Goal: Information Seeking & Learning: Learn about a topic

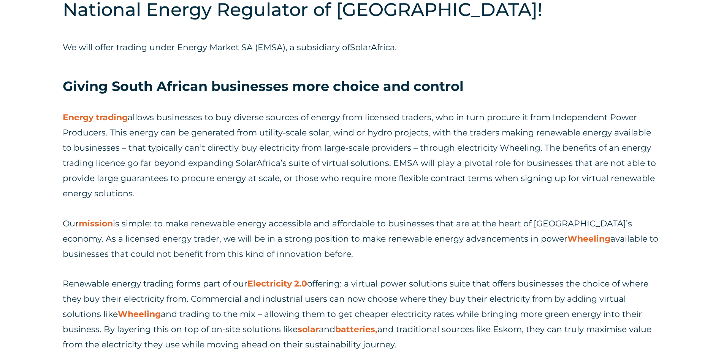
scroll to position [532, 0]
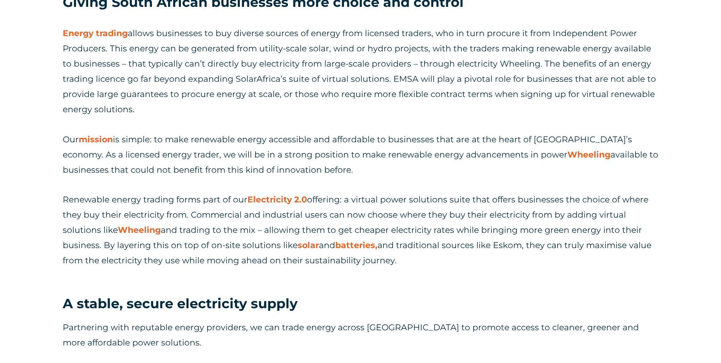
click at [71, 209] on p "Renewable energy trading forms part of our Electricity 2.0 offering: a virtual …" at bounding box center [361, 230] width 596 height 76
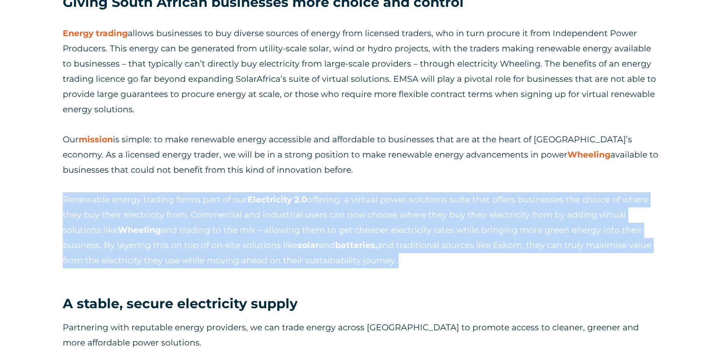
drag, startPoint x: 62, startPoint y: 198, endPoint x: 408, endPoint y: 260, distance: 350.6
click at [408, 260] on div "In an exciting step forward on our Electricity 2.0 journey, we have successfull…" at bounding box center [360, 179] width 721 height 698
drag, startPoint x: 188, startPoint y: 214, endPoint x: 51, endPoint y: 255, distance: 143.6
click at [51, 255] on div "In an exciting step forward on our Electricity 2.0 journey, we have successfull…" at bounding box center [360, 179] width 721 height 698
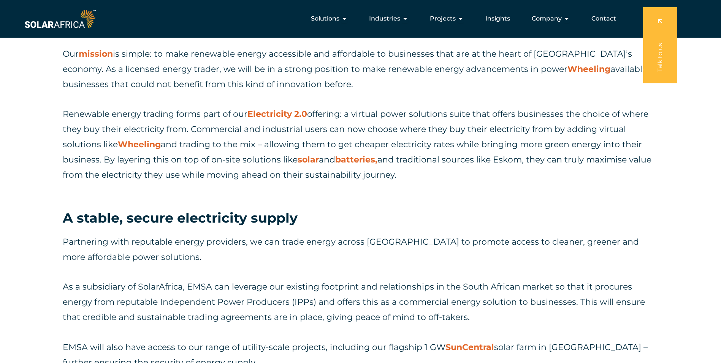
scroll to position [570, 0]
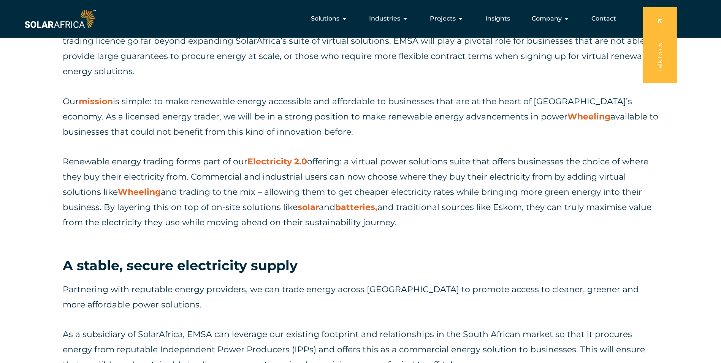
click at [141, 192] on link "Wheeling" at bounding box center [139, 192] width 43 height 10
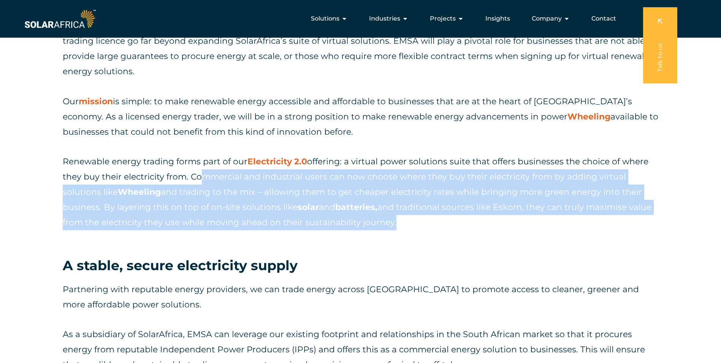
drag, startPoint x: 195, startPoint y: 176, endPoint x: 393, endPoint y: 218, distance: 202.8
click at [393, 218] on p "Renewable energy trading forms part of our Electricity 2.0 offering: a virtual …" at bounding box center [361, 192] width 596 height 76
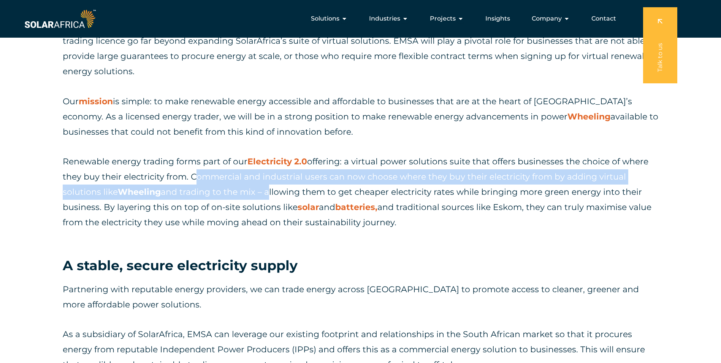
drag, startPoint x: 190, startPoint y: 176, endPoint x: 266, endPoint y: 188, distance: 77.3
click at [266, 188] on p "Renewable energy trading forms part of our Electricity 2.0 offering: a virtual …" at bounding box center [361, 192] width 596 height 76
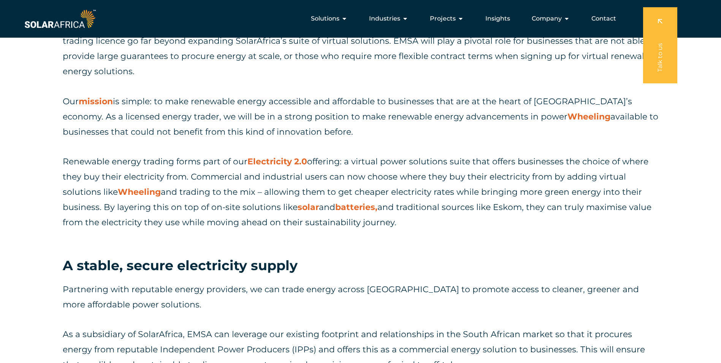
click at [137, 201] on p "Renewable energy trading forms part of our Electricity 2.0 offering: a virtual …" at bounding box center [361, 192] width 596 height 76
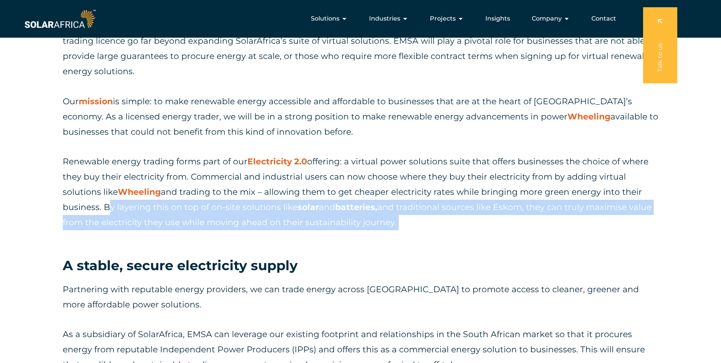
drag, startPoint x: 105, startPoint y: 206, endPoint x: 404, endPoint y: 225, distance: 299.8
click at [404, 225] on p "Renewable energy trading forms part of our Electricity 2.0 offering: a virtual …" at bounding box center [361, 192] width 596 height 76
drag, startPoint x: 404, startPoint y: 225, endPoint x: 356, endPoint y: 219, distance: 47.9
copy p "By layering this on top of on-site solutions like solar and batteries , and tra…"
